Goal: Information Seeking & Learning: Check status

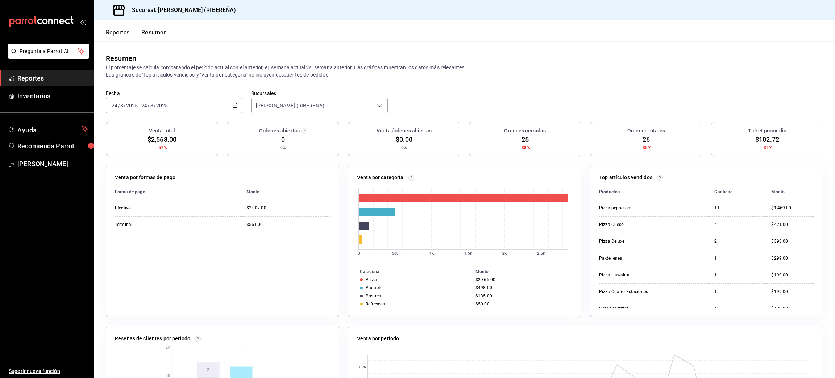
click at [118, 34] on button "Reportes" at bounding box center [118, 35] width 24 height 12
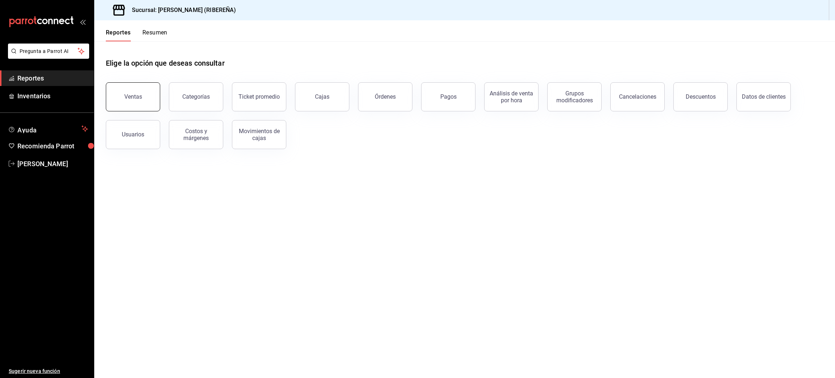
click at [129, 98] on div "Ventas" at bounding box center [133, 96] width 18 height 7
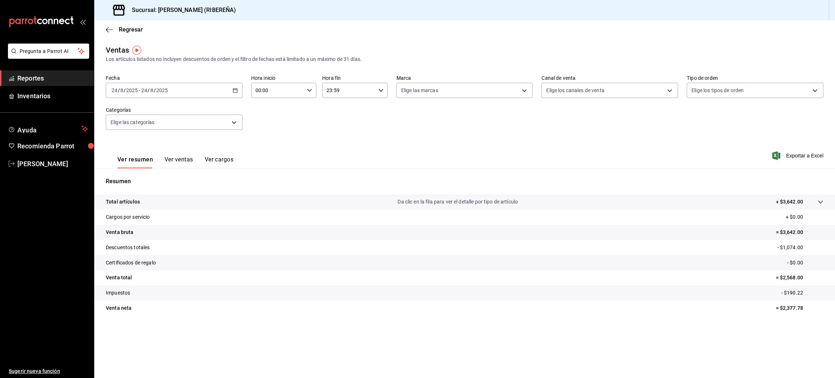
click at [178, 158] on button "Ver ventas" at bounding box center [179, 162] width 29 height 12
